Goal: Ask a question

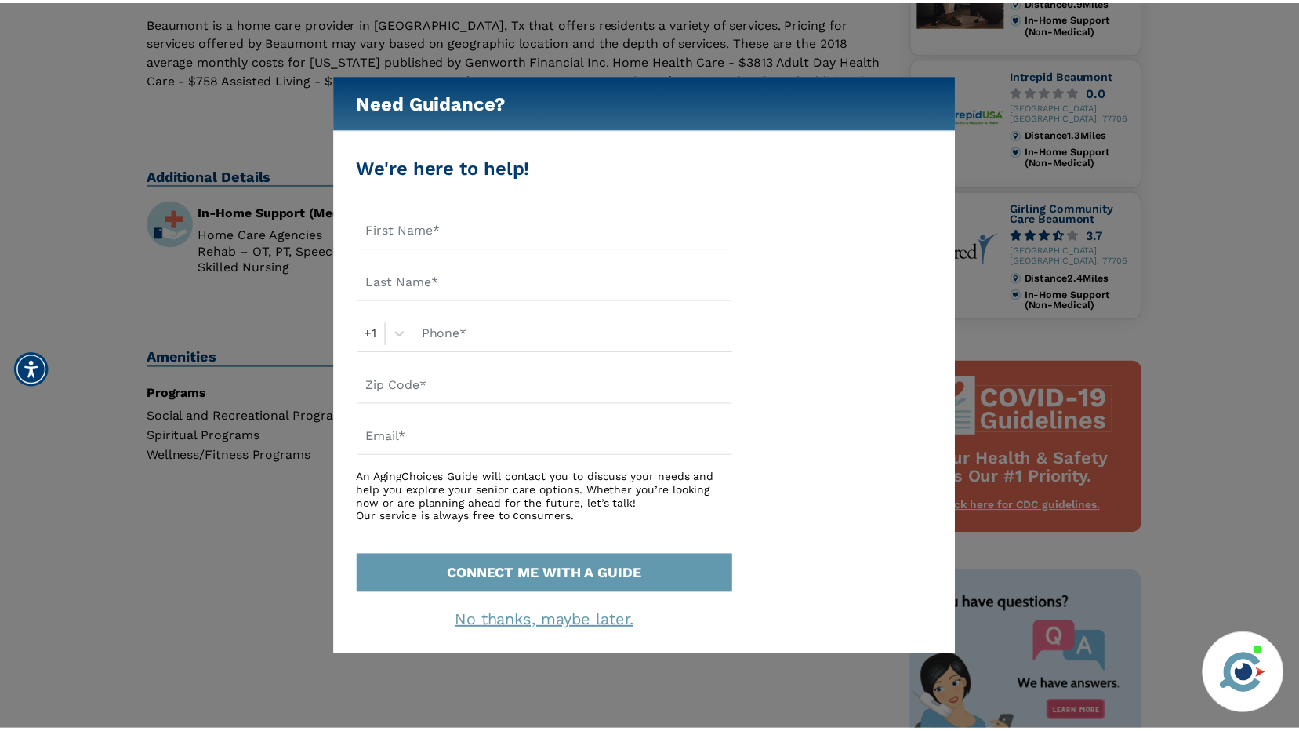
scroll to position [470, 0]
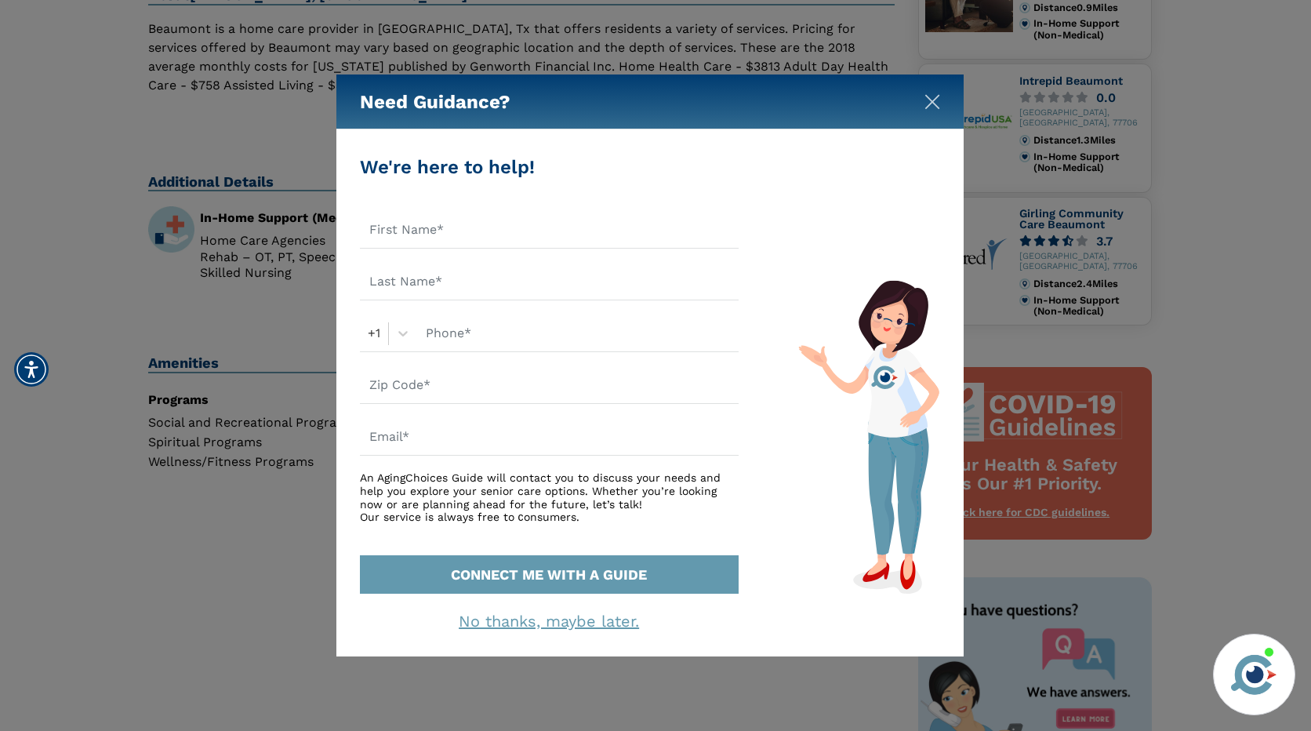
click at [936, 97] on img "Close" at bounding box center [932, 102] width 16 height 16
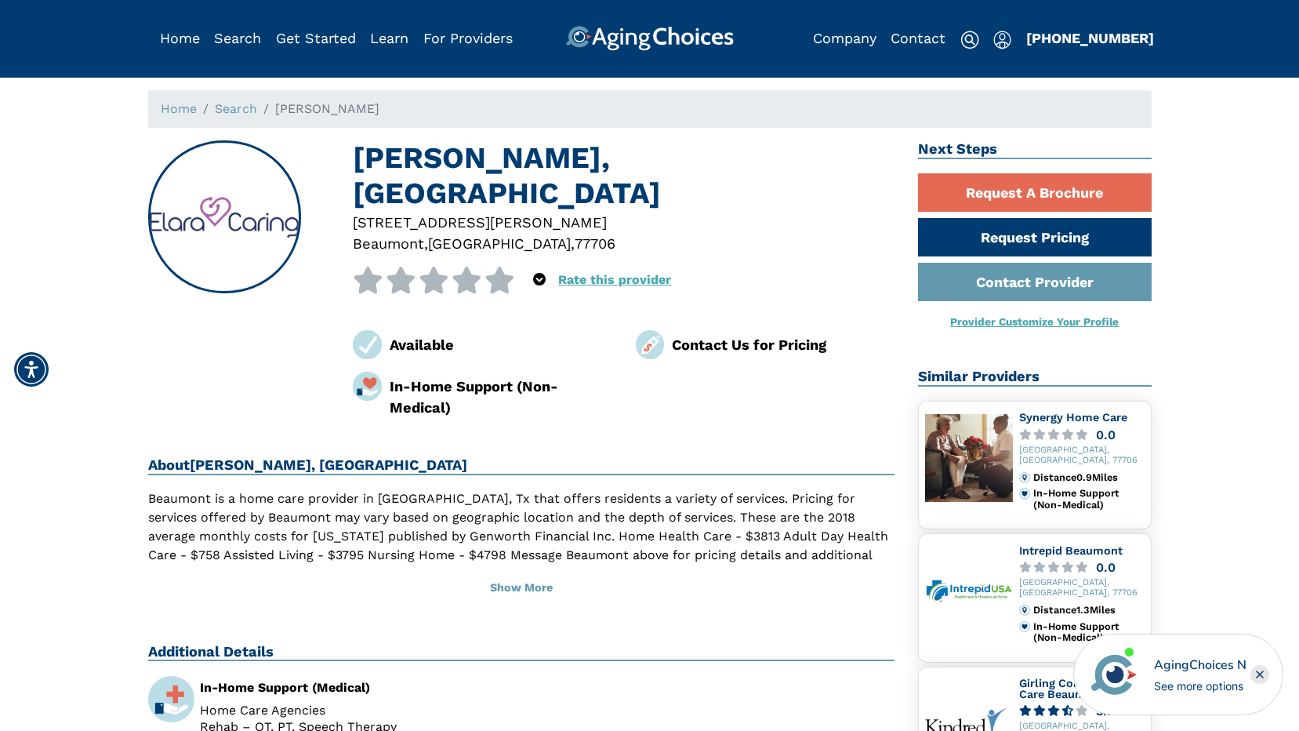
scroll to position [0, 0]
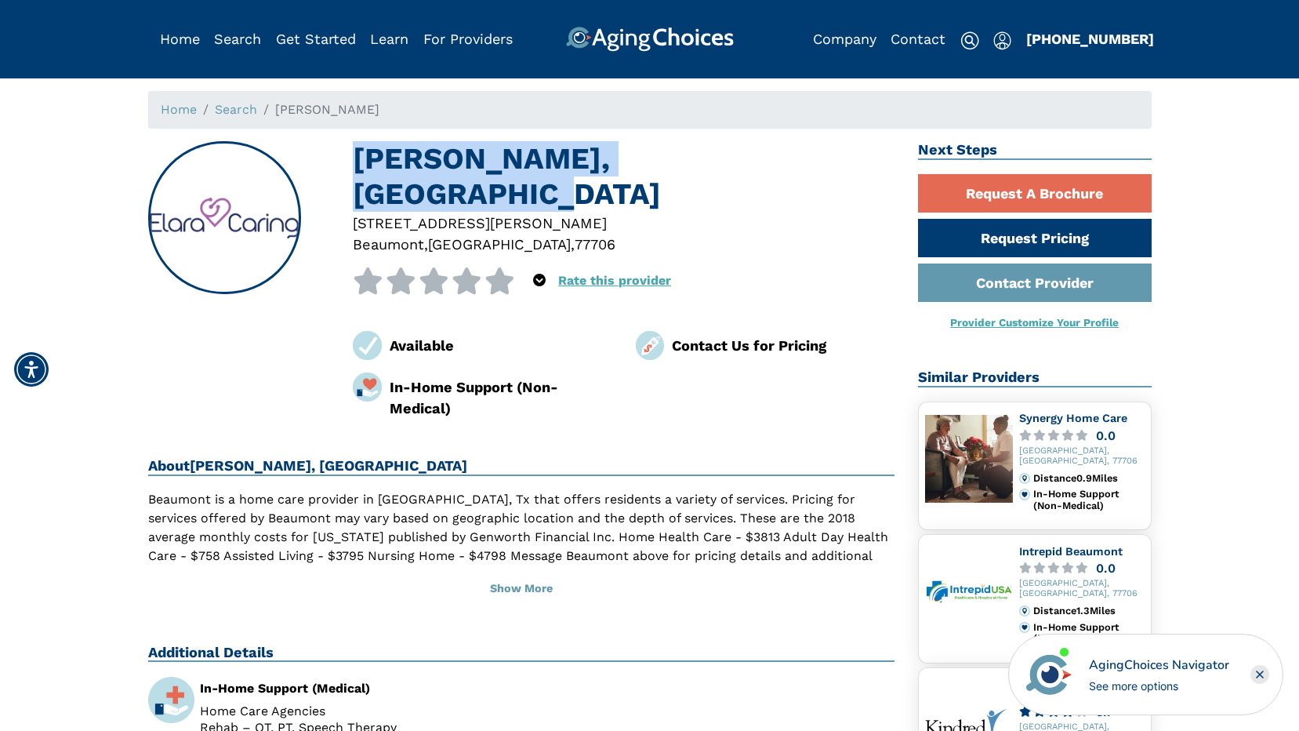
drag, startPoint x: 356, startPoint y: 153, endPoint x: 829, endPoint y: 155, distance: 473.5
click at [829, 155] on h1 "Elara Beaumont, Beaumont TX" at bounding box center [624, 176] width 542 height 71
drag, startPoint x: 829, startPoint y: 155, endPoint x: 729, endPoint y: 161, distance: 100.5
copy h1 "Elara Beaumont, Beaumont TX"
click at [829, 166] on h1 "Elara Beaumont, Beaumont TX" at bounding box center [624, 176] width 542 height 71
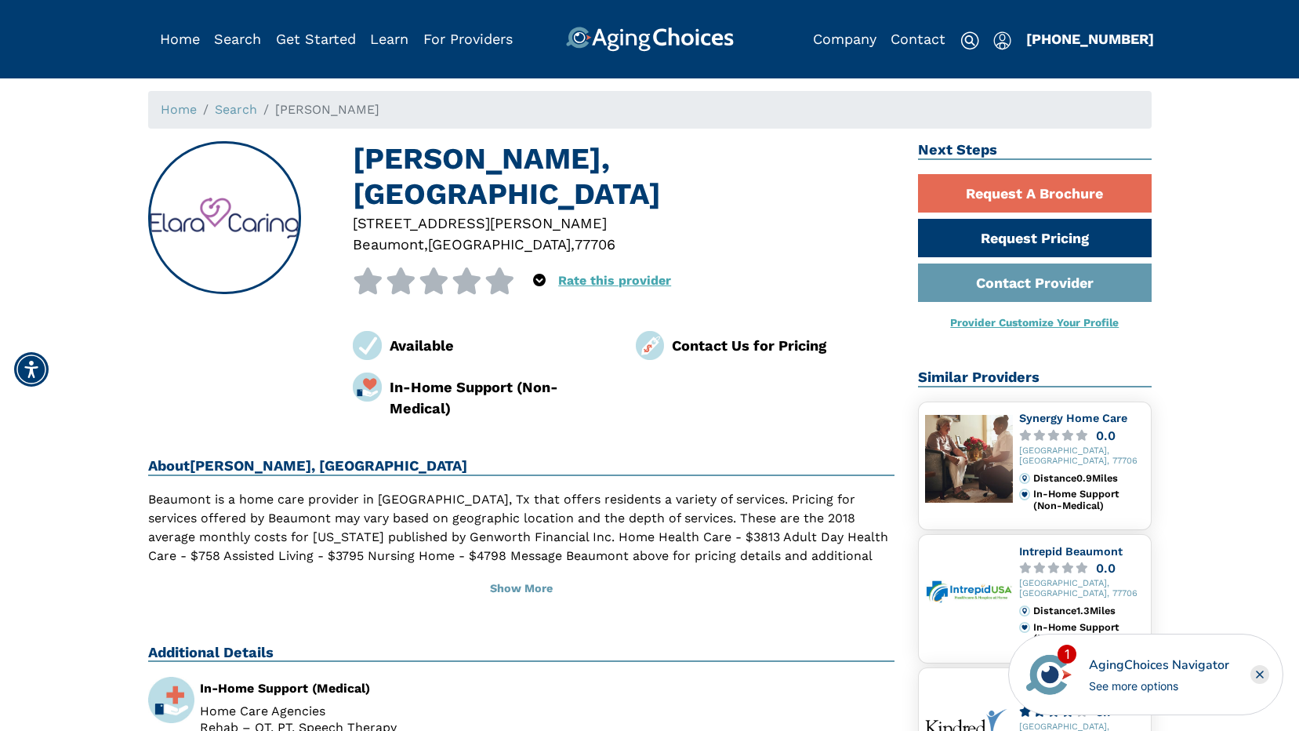
drag, startPoint x: 771, startPoint y: 242, endPoint x: 762, endPoint y: 241, distance: 9.4
click at [771, 267] on div at bounding box center [624, 283] width 542 height 33
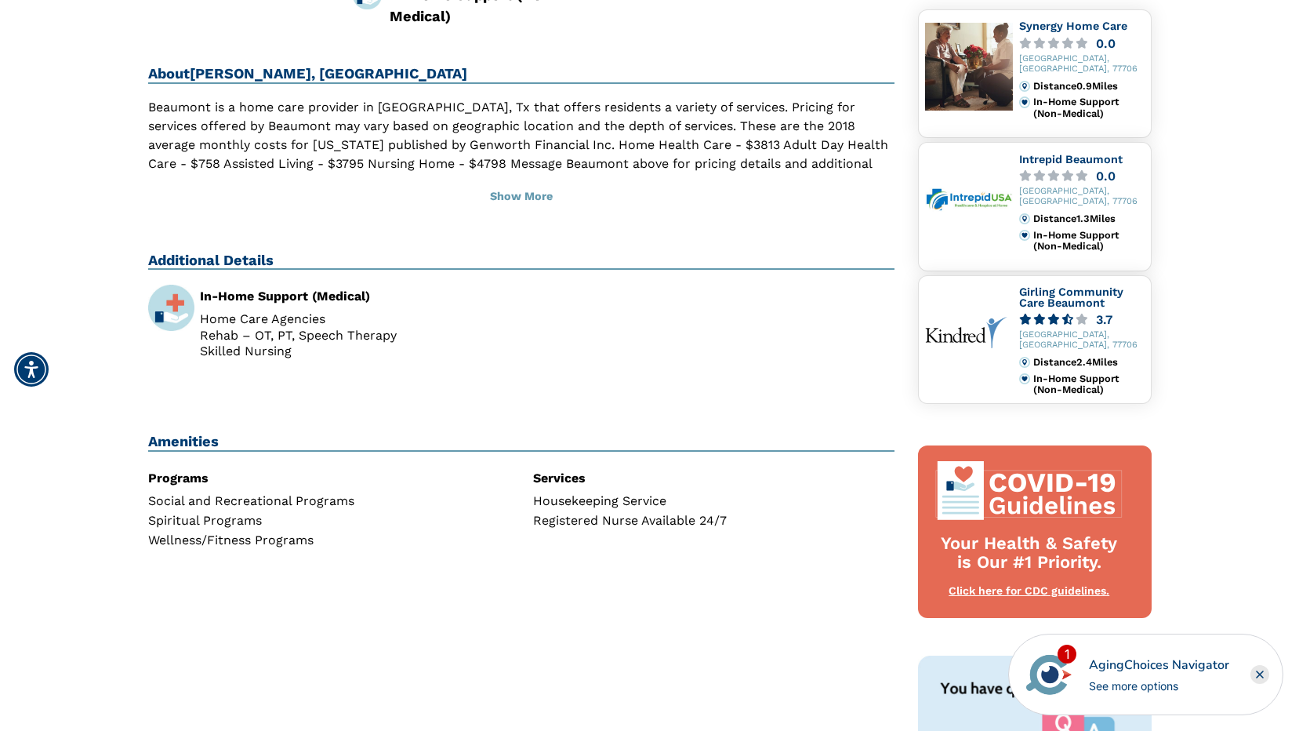
scroll to position [706, 0]
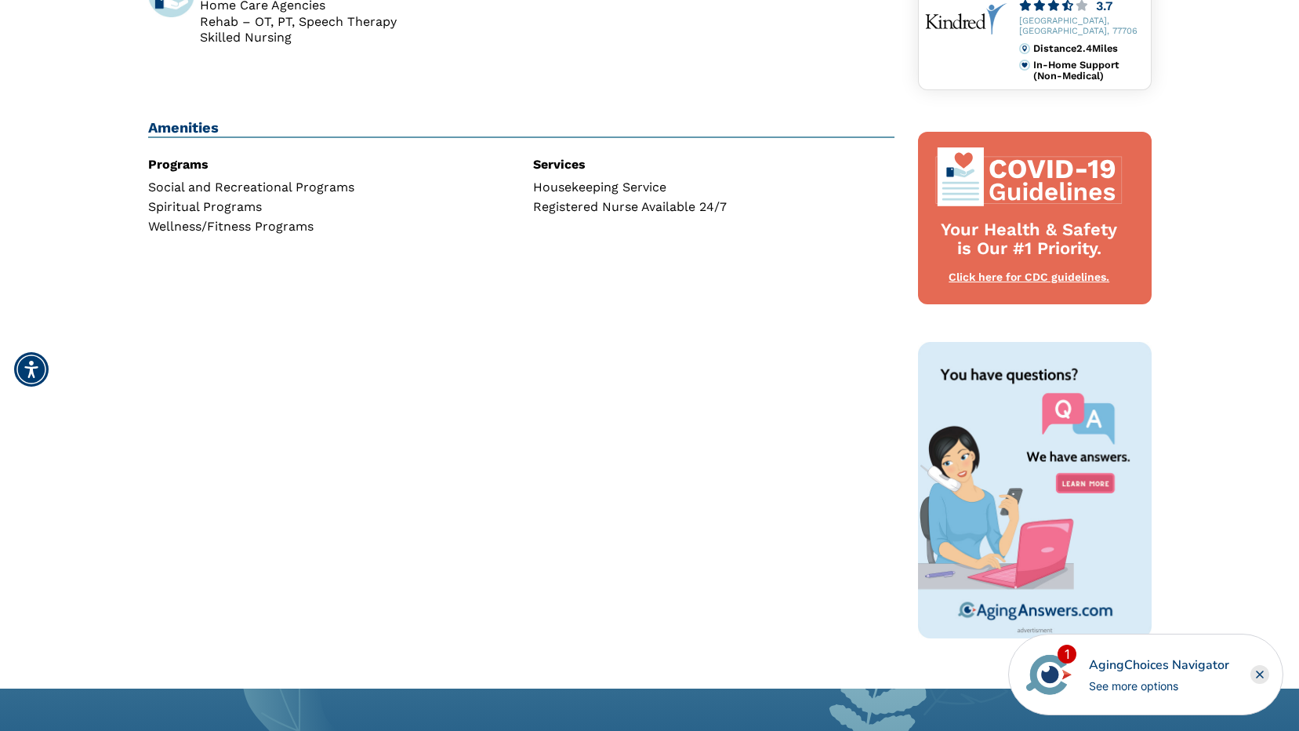
click at [1262, 675] on rect "Close" at bounding box center [1259, 674] width 19 height 19
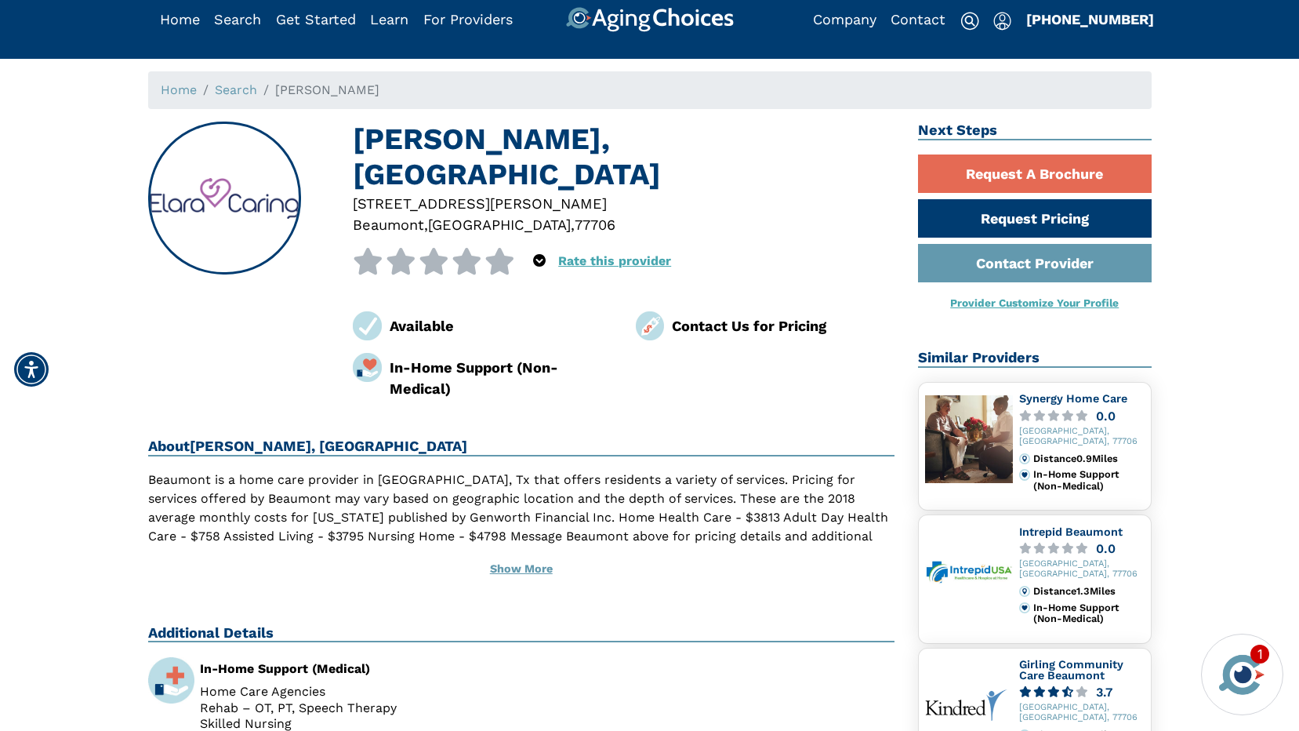
scroll to position [0, 0]
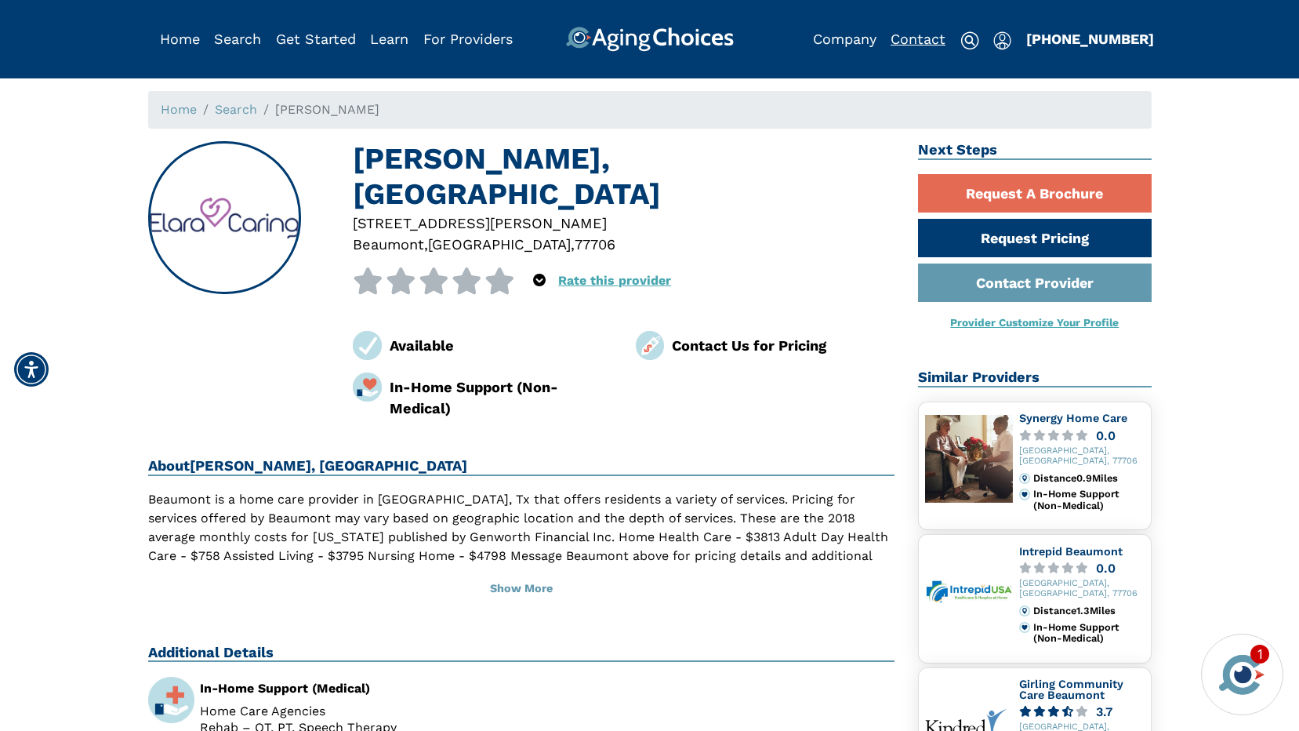
click at [914, 43] on link "Contact" at bounding box center [918, 39] width 55 height 16
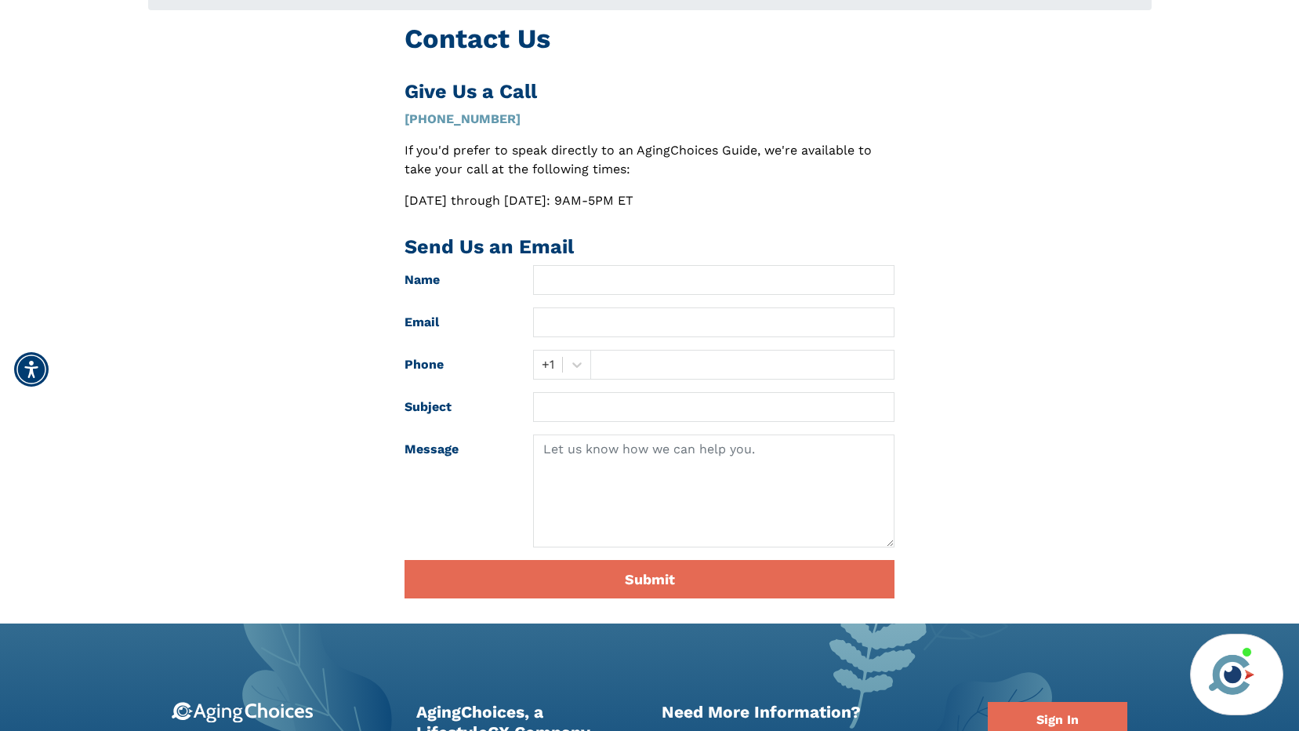
scroll to position [157, 0]
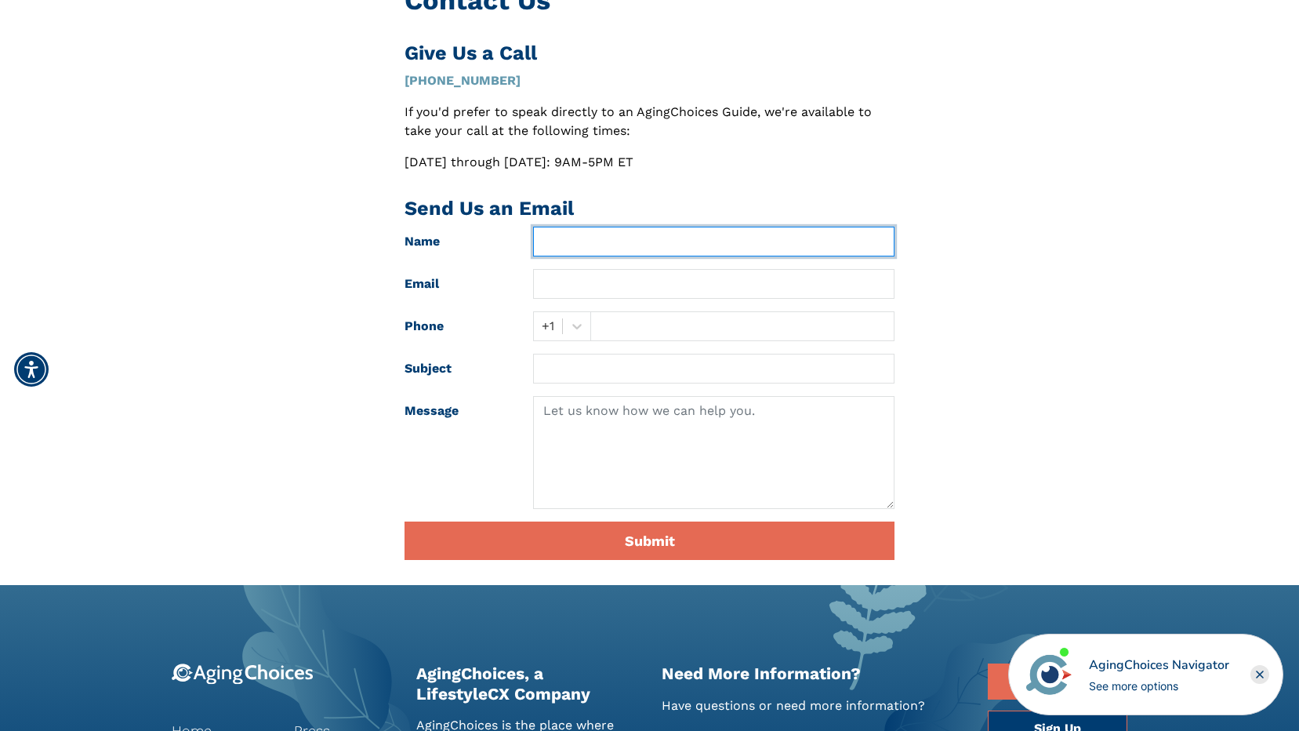
click at [558, 239] on input "text" at bounding box center [713, 242] width 361 height 30
type input "CODY CORBIN"
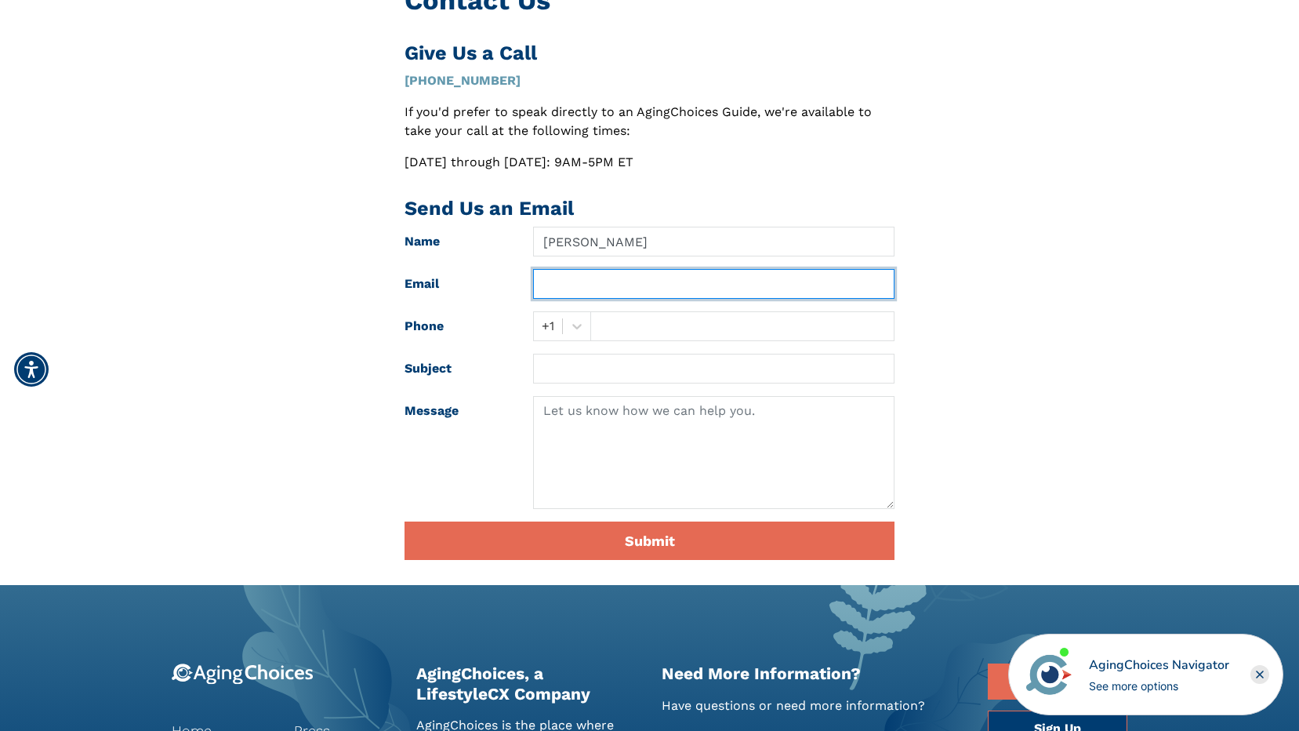
click at [568, 288] on input "text" at bounding box center [713, 284] width 361 height 30
type input "trinity79132@gmail.com"
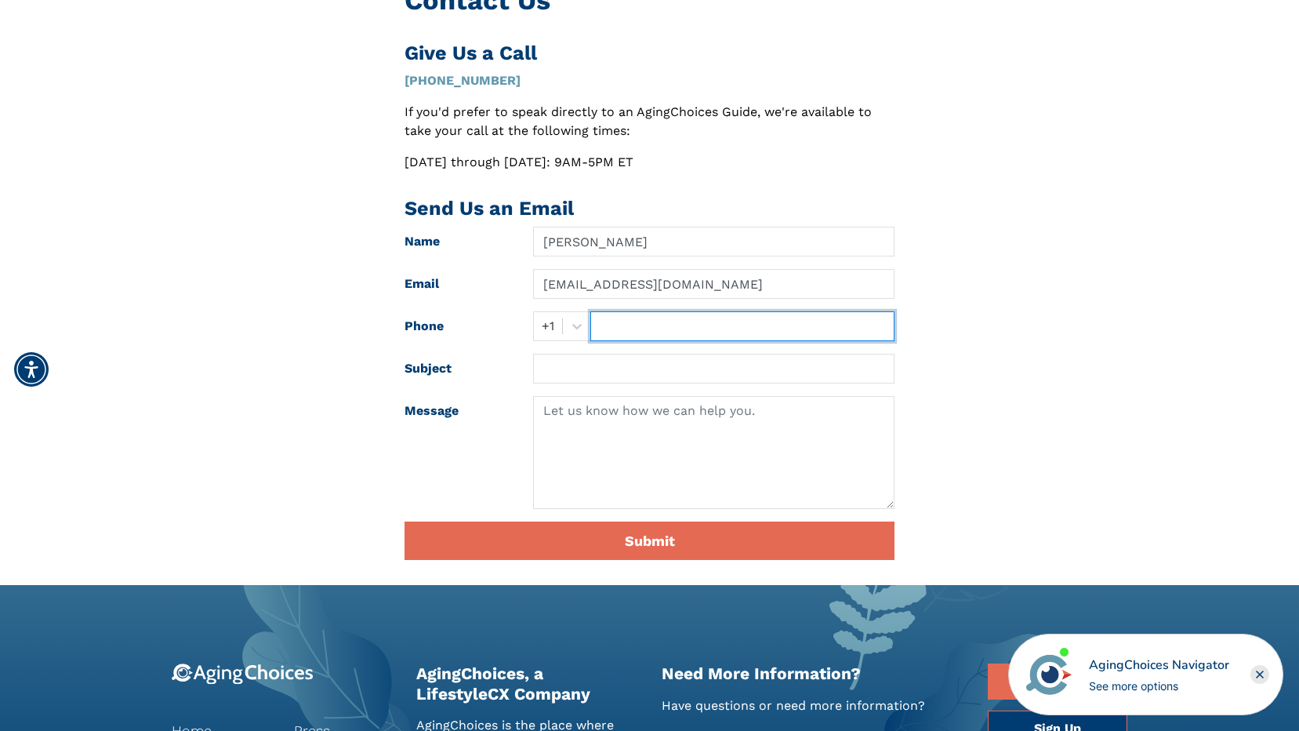
click at [633, 330] on input "text" at bounding box center [742, 326] width 304 height 30
type input "6829702366"
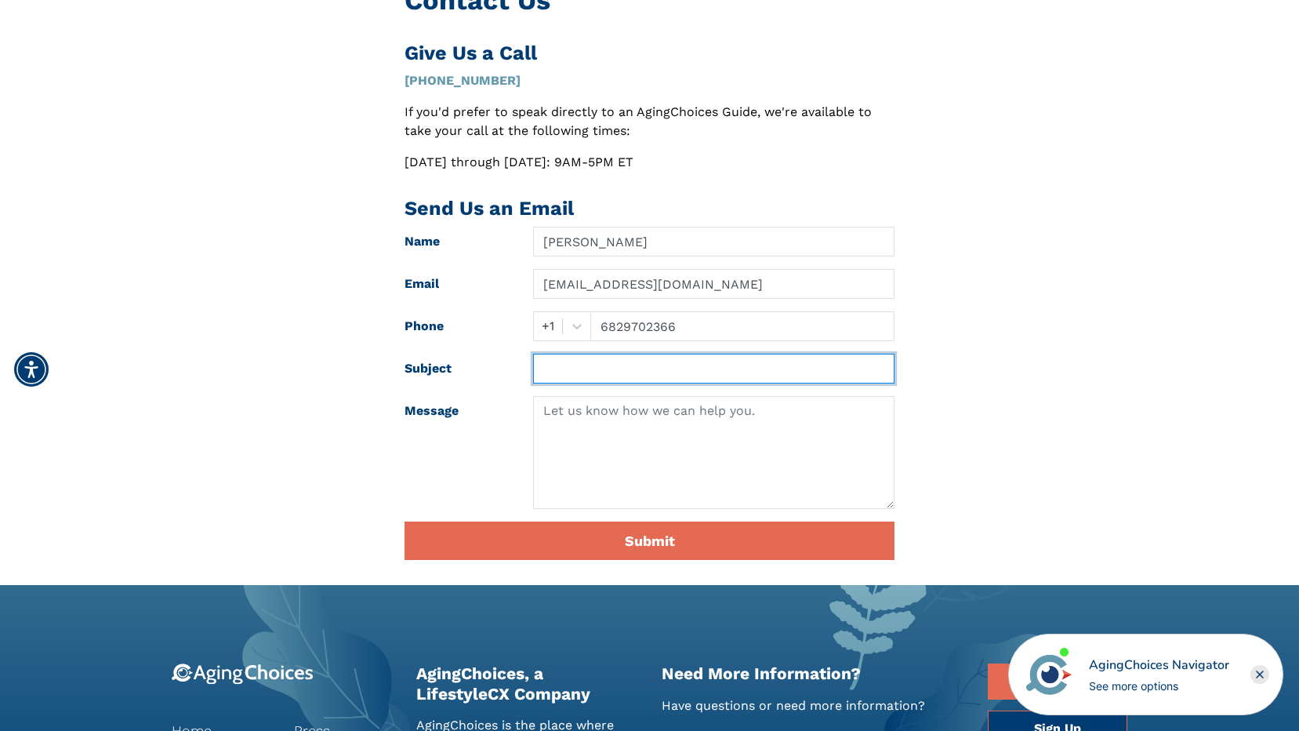
click at [629, 369] on input "text" at bounding box center [713, 369] width 361 height 30
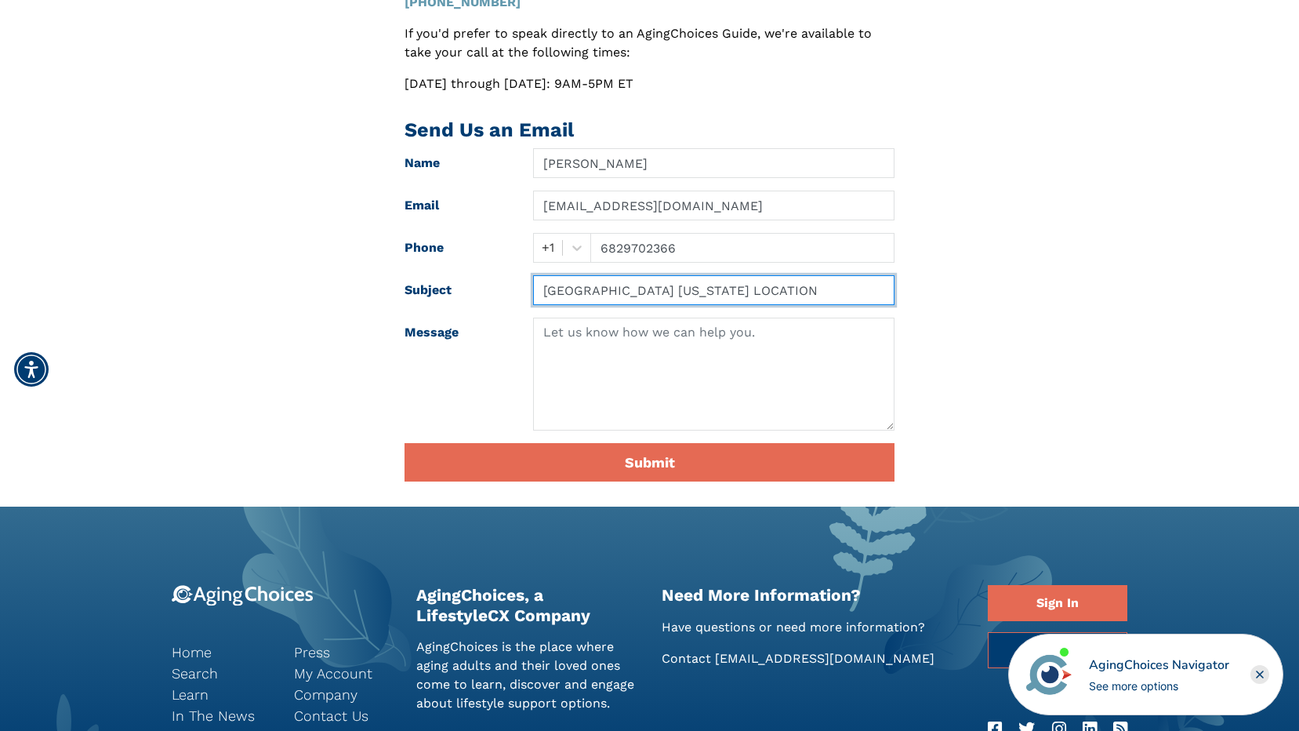
type input "BEAUMONT TEXAS LOCATION"
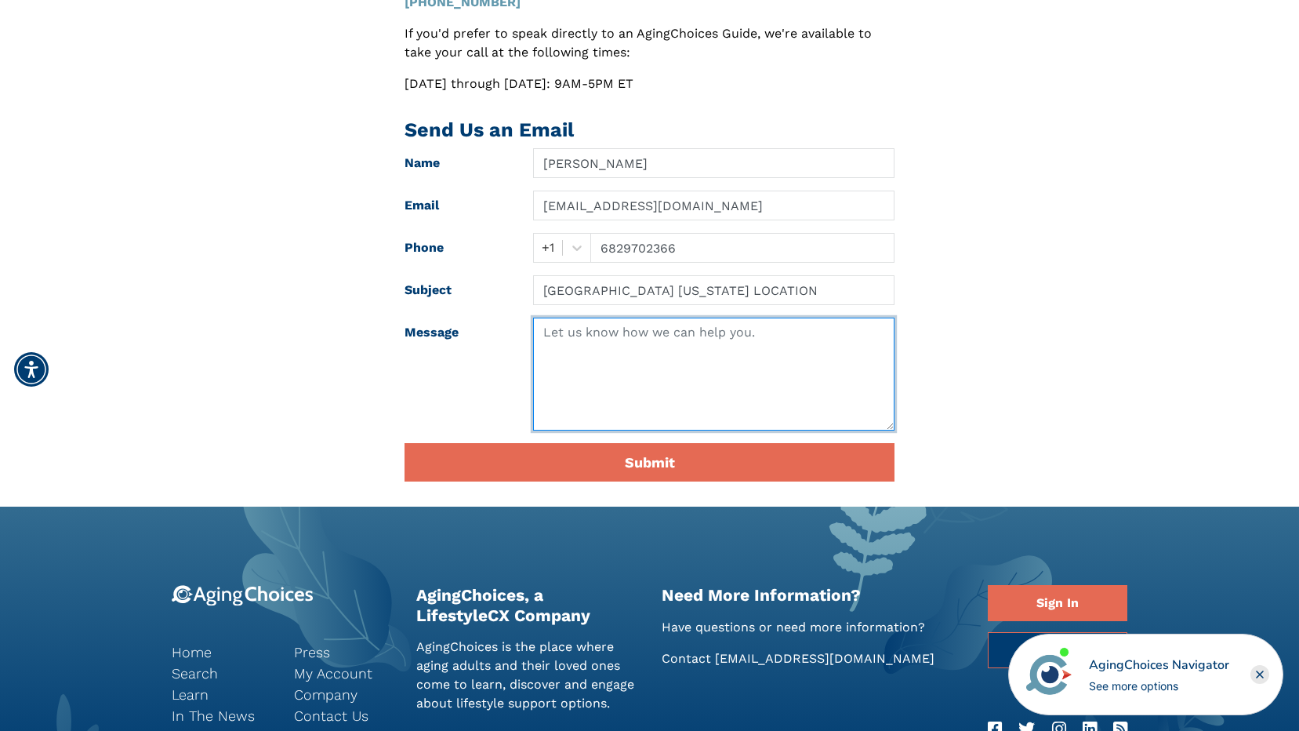
click at [616, 379] on textarea at bounding box center [713, 373] width 361 height 113
type textarea "I"
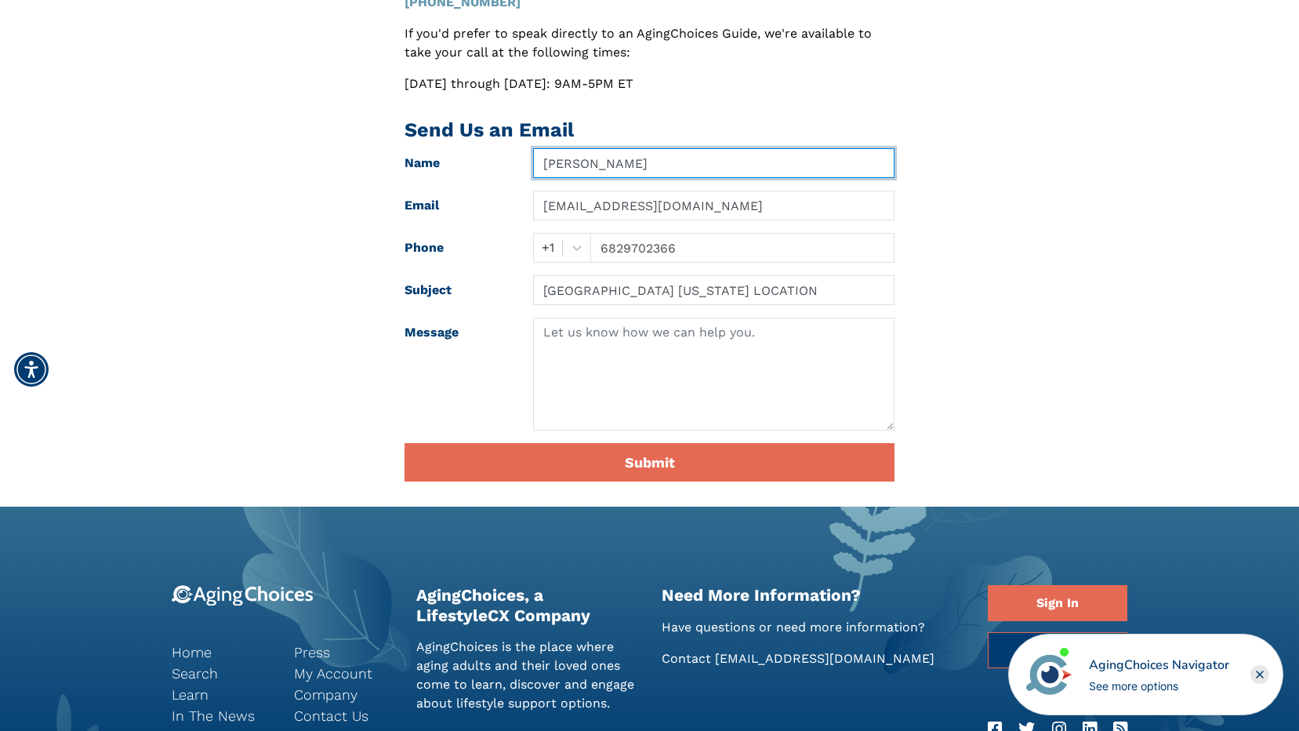
drag, startPoint x: 636, startPoint y: 165, endPoint x: 484, endPoint y: 170, distance: 152.2
click at [484, 170] on div "Name CODY CORBIN" at bounding box center [649, 163] width 513 height 30
type input "cody corbin"
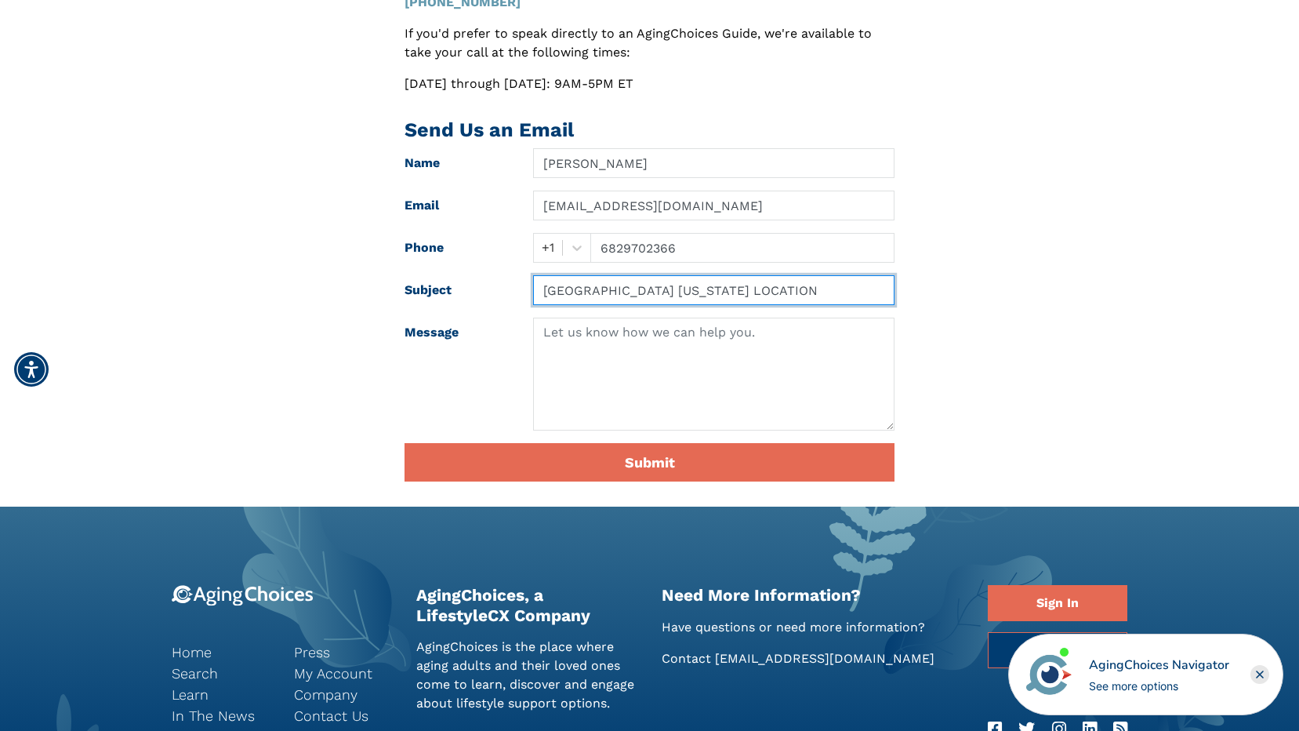
drag, startPoint x: 720, startPoint y: 287, endPoint x: 494, endPoint y: 292, distance: 226.6
click at [494, 292] on div "Subject BEAUMONT TEXAS LOCATION" at bounding box center [649, 290] width 513 height 30
type input "beaumont texas location"
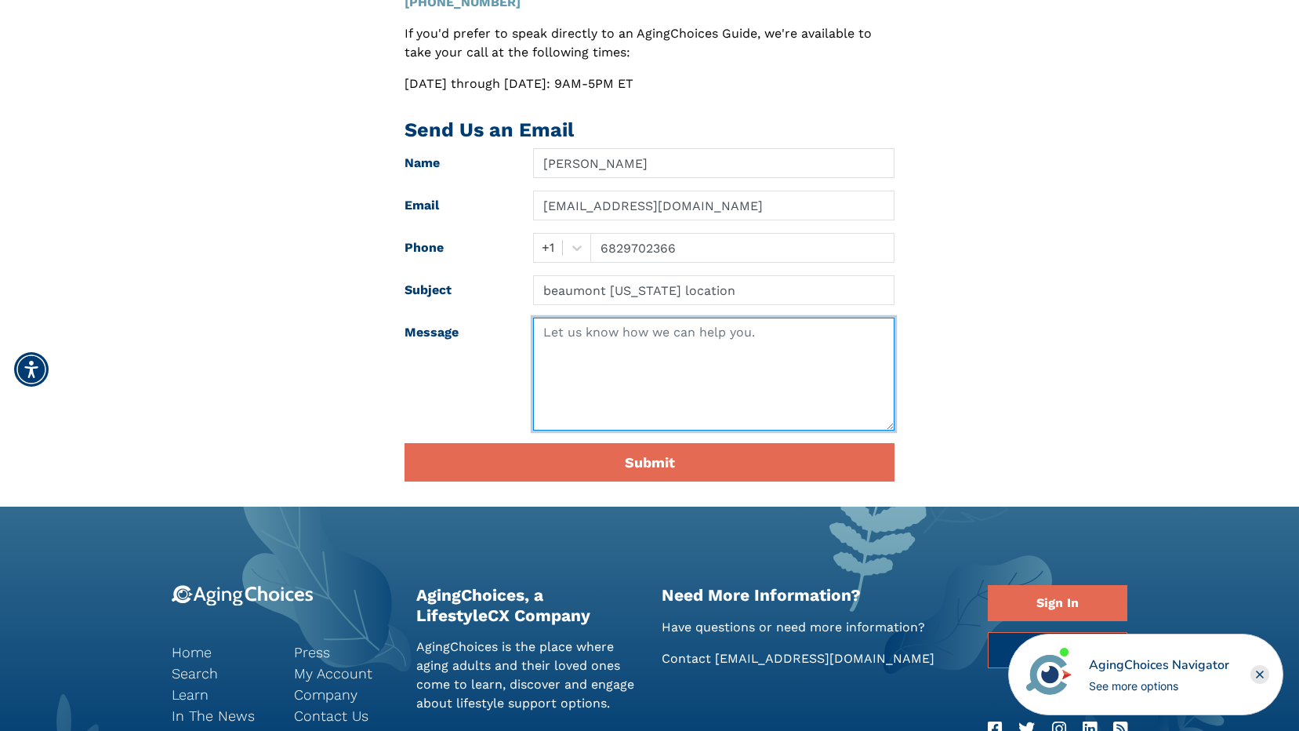
drag, startPoint x: 771, startPoint y: 333, endPoint x: 507, endPoint y: 332, distance: 264.2
click at [507, 332] on div "Message" at bounding box center [649, 373] width 513 height 113
paste textarea "1425 Wellington Cir Beaumont, TX 77706 © 2025 Vitadox Source: https://www.vitad…"
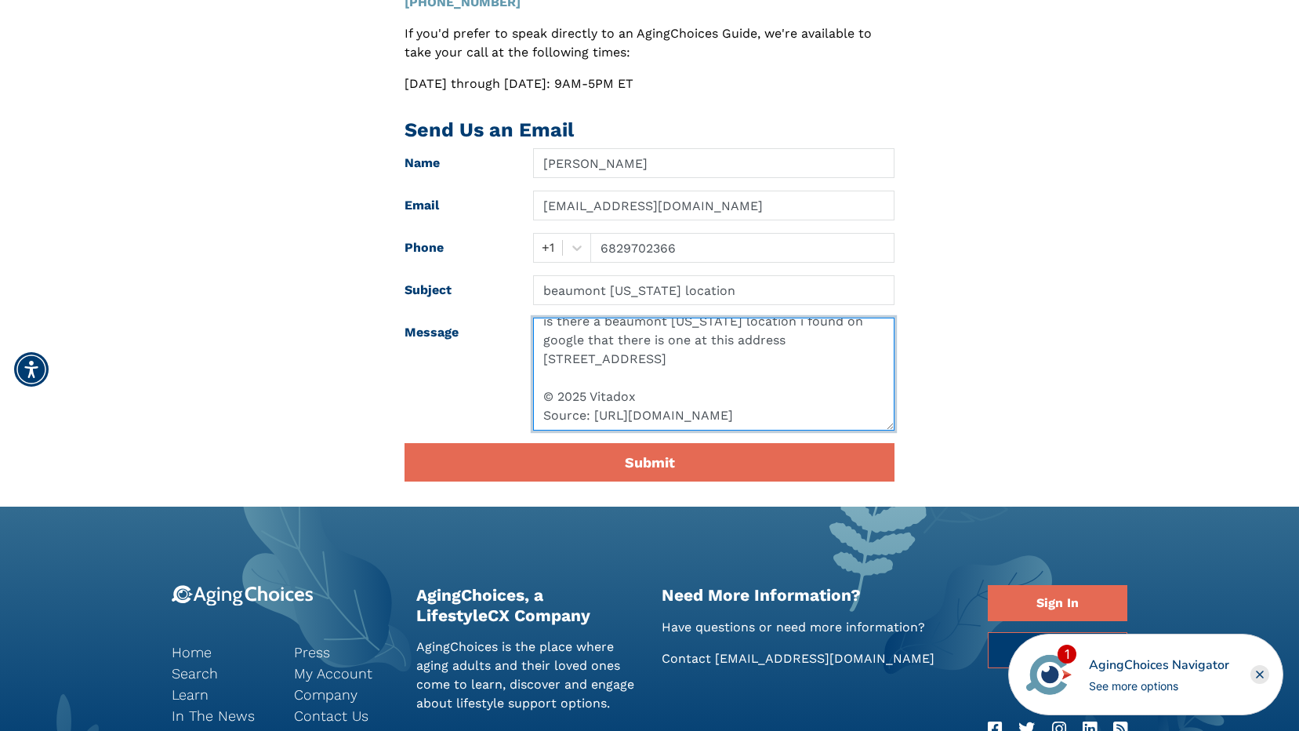
scroll to position [49, 0]
drag, startPoint x: 542, startPoint y: 359, endPoint x: 877, endPoint y: 424, distance: 341.0
click at [877, 424] on textarea "is there a beaumont texas location i found on google that there is one at this …" at bounding box center [713, 373] width 361 height 113
click at [714, 377] on textarea "is there a beaumont texas location i found on google that there is one at this …" at bounding box center [713, 373] width 361 height 113
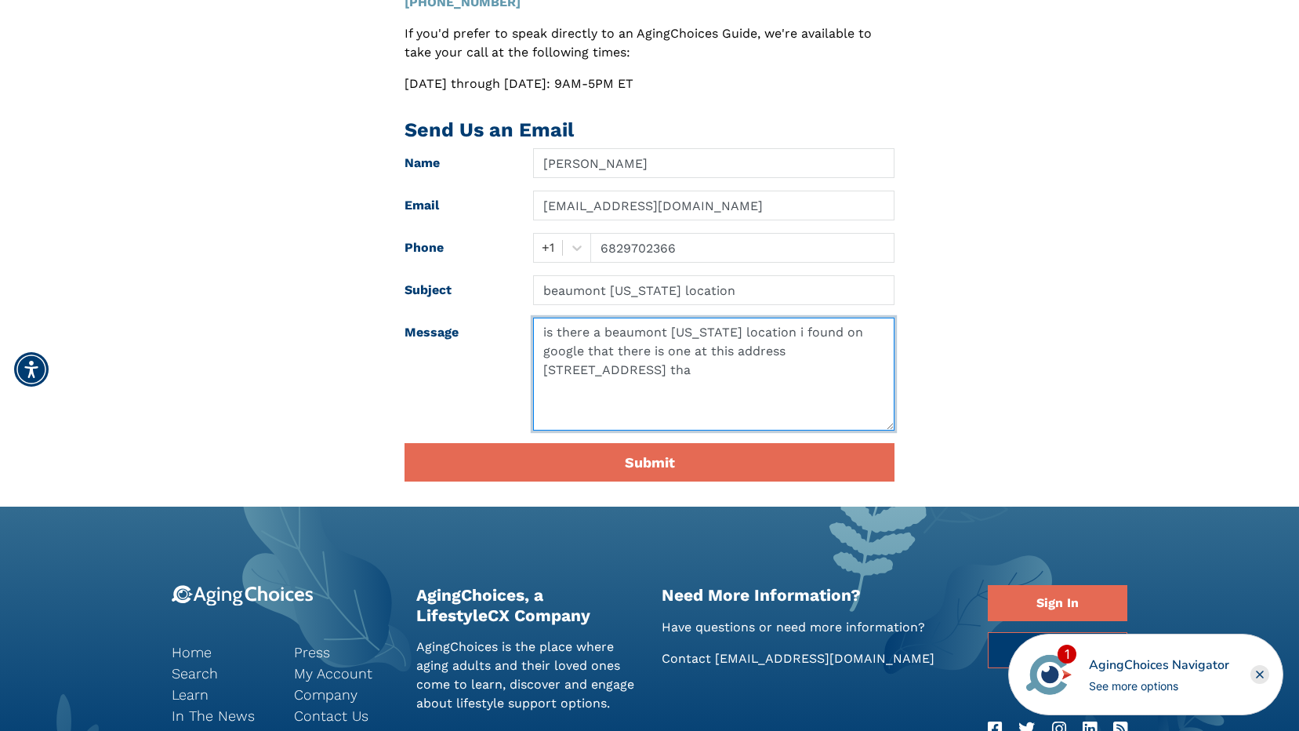
click at [541, 332] on textarea "is there a beaumont texas location i found on google that there is one at this …" at bounding box center [713, 373] width 361 height 113
click at [803, 333] on textarea "hello im needing to know if there is there a beaumont texas location i found on…" at bounding box center [713, 373] width 361 height 113
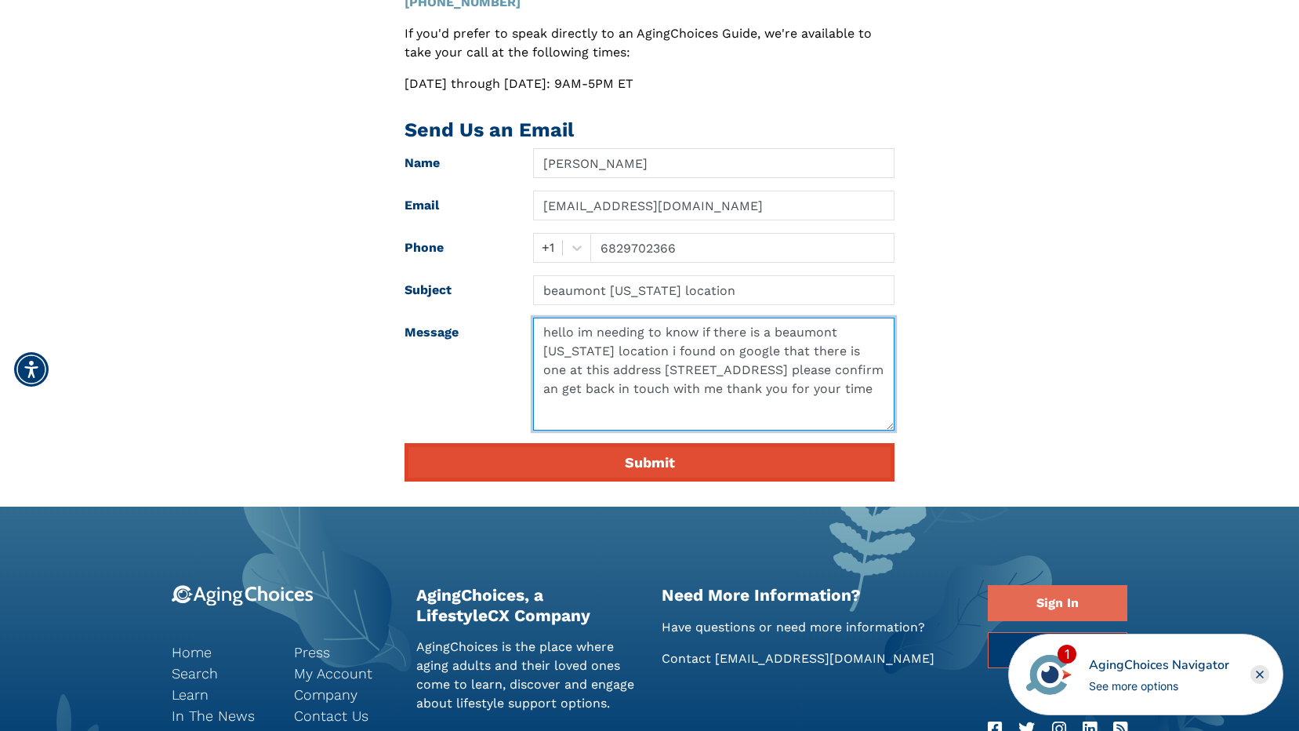
type textarea "hello im needing to know if there is a beaumont texas location i found on googl…"
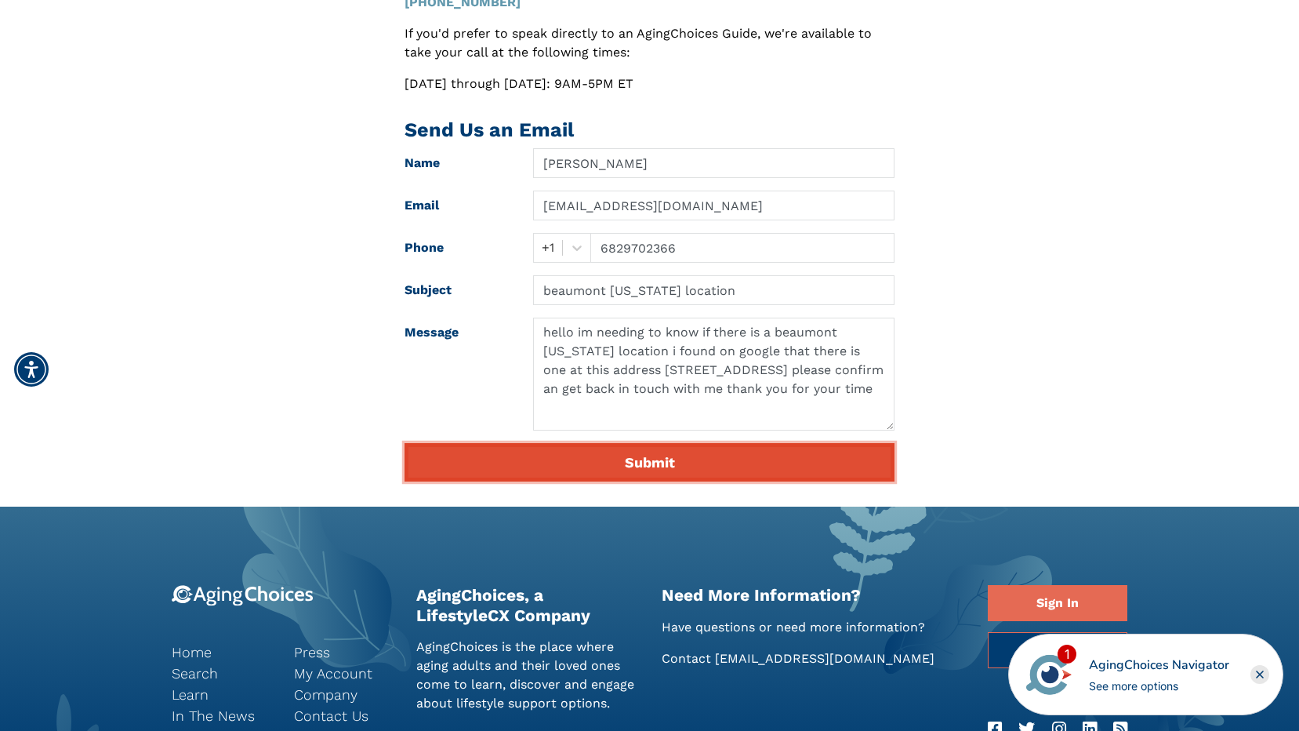
click at [687, 456] on button "Submit" at bounding box center [650, 462] width 490 height 38
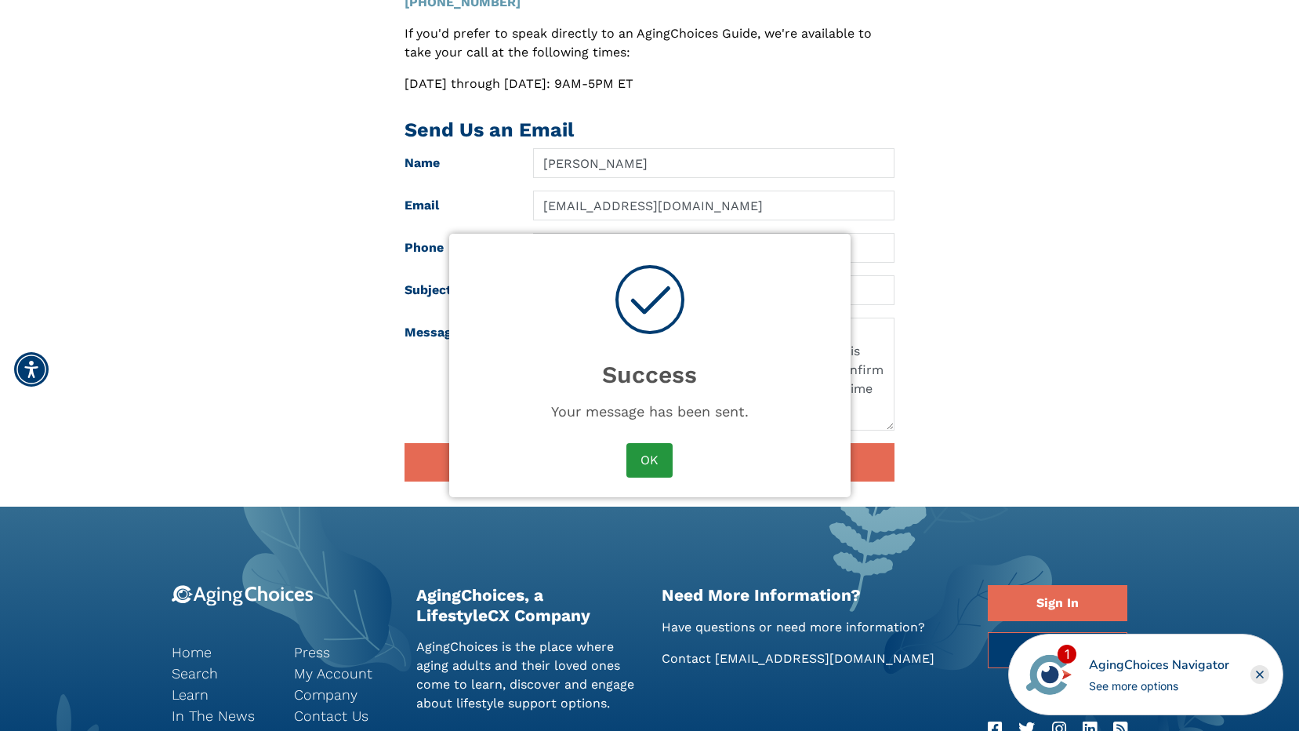
click at [638, 459] on button "OK" at bounding box center [648, 460] width 45 height 34
